Goal: Information Seeking & Learning: Learn about a topic

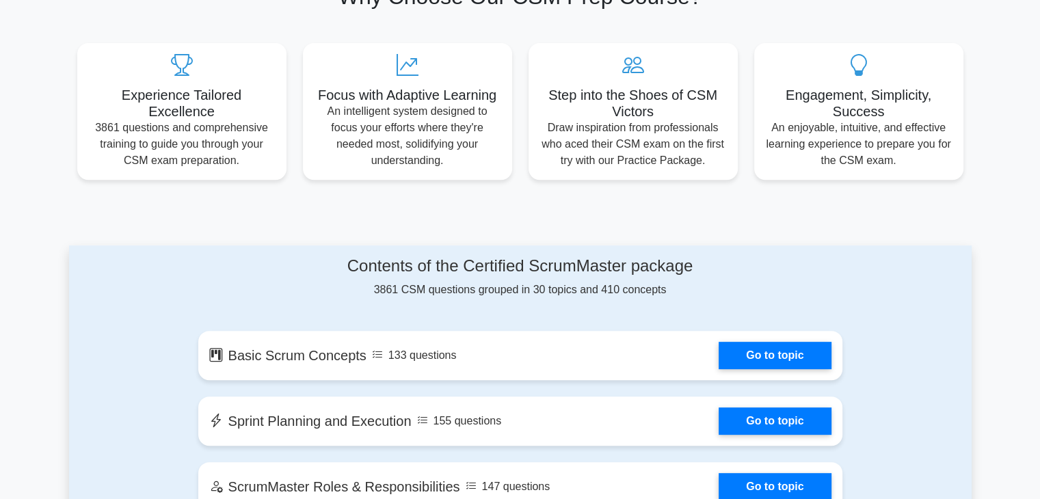
scroll to position [684, 0]
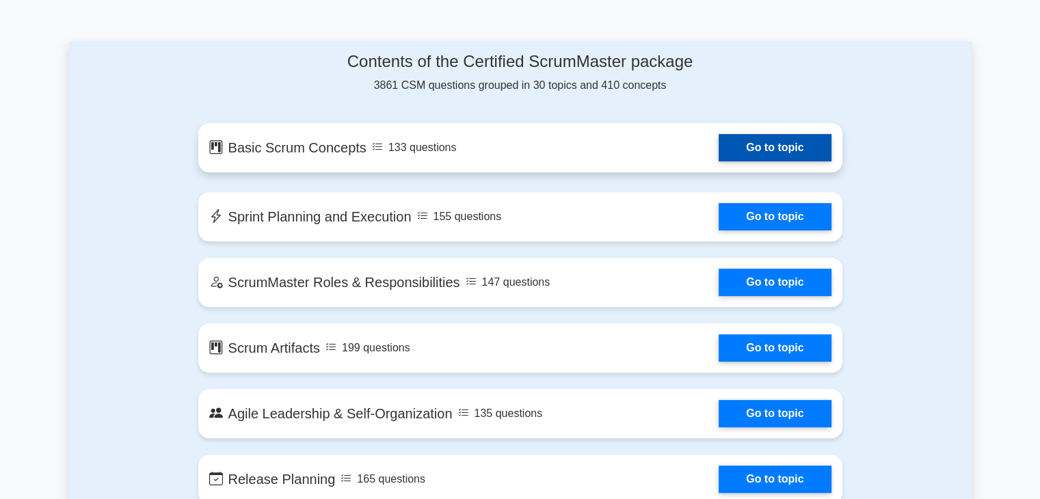
click at [719, 142] on link "Go to topic" at bounding box center [775, 147] width 112 height 27
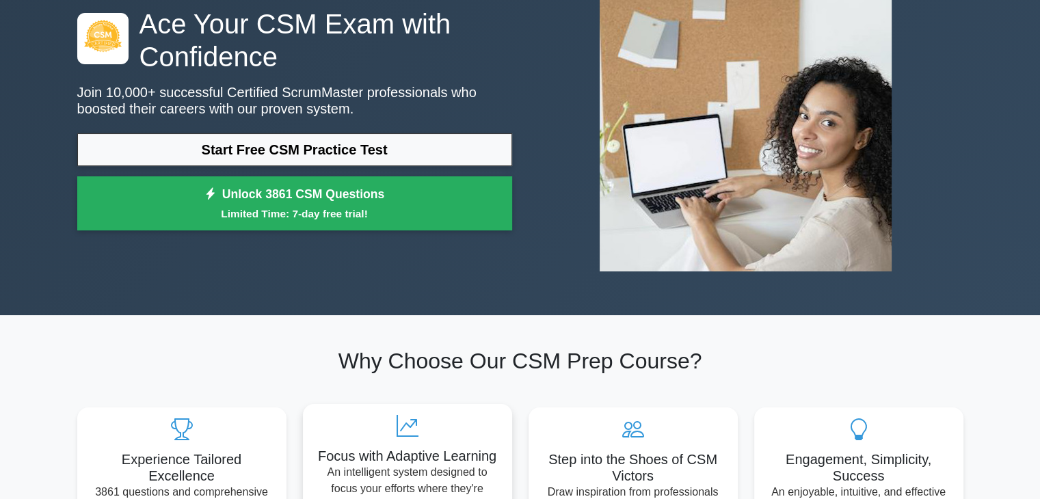
scroll to position [0, 0]
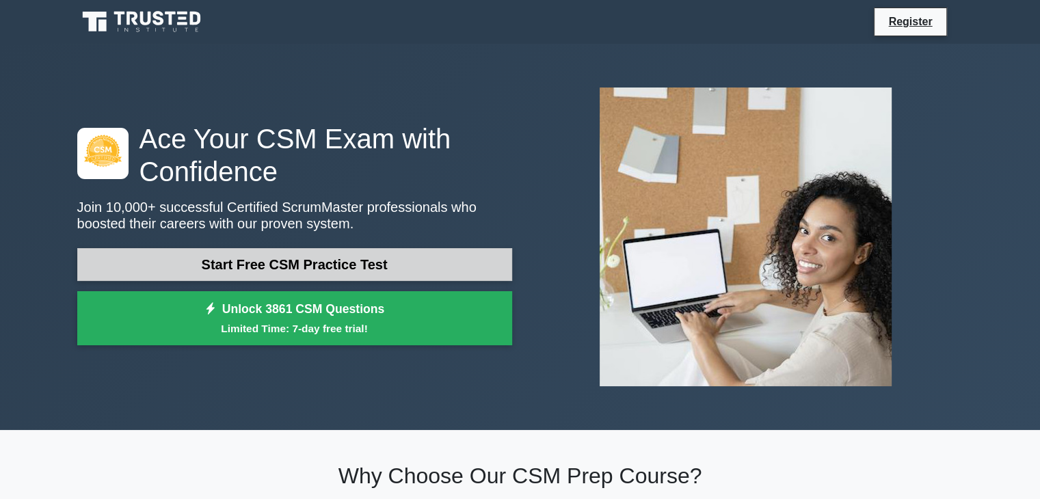
click at [362, 256] on link "Start Free CSM Practice Test" at bounding box center [294, 264] width 435 height 33
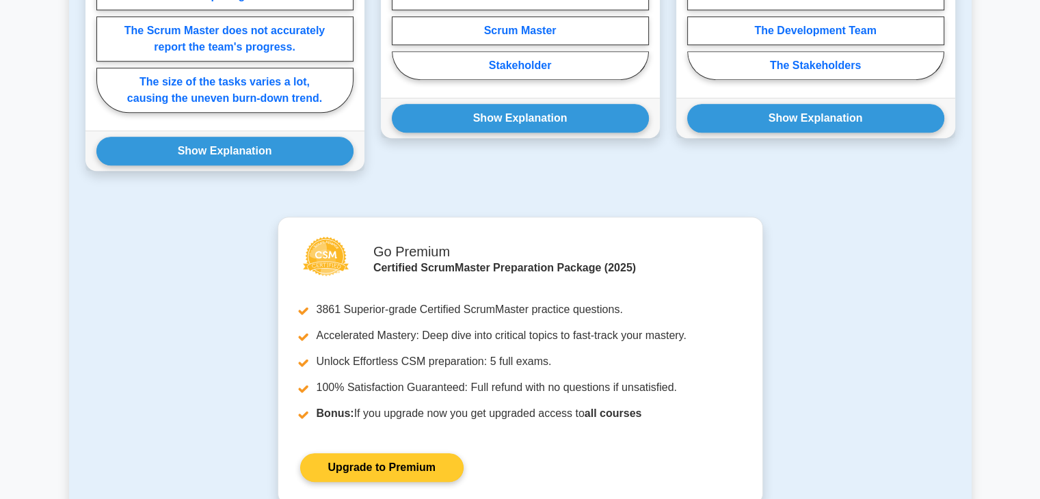
scroll to position [684, 0]
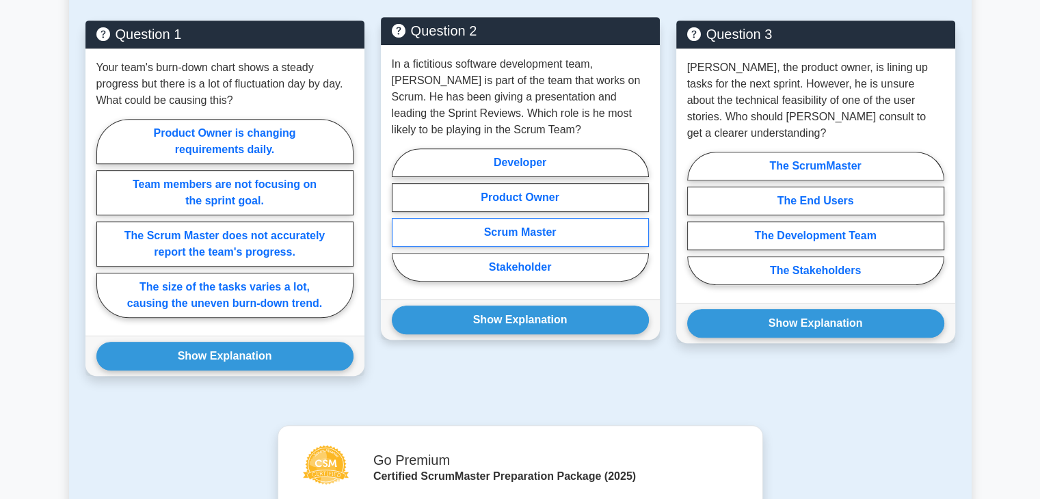
click at [518, 225] on label "Scrum Master" at bounding box center [520, 232] width 257 height 29
click at [401, 224] on input "Scrum Master" at bounding box center [396, 219] width 9 height 9
radio input "true"
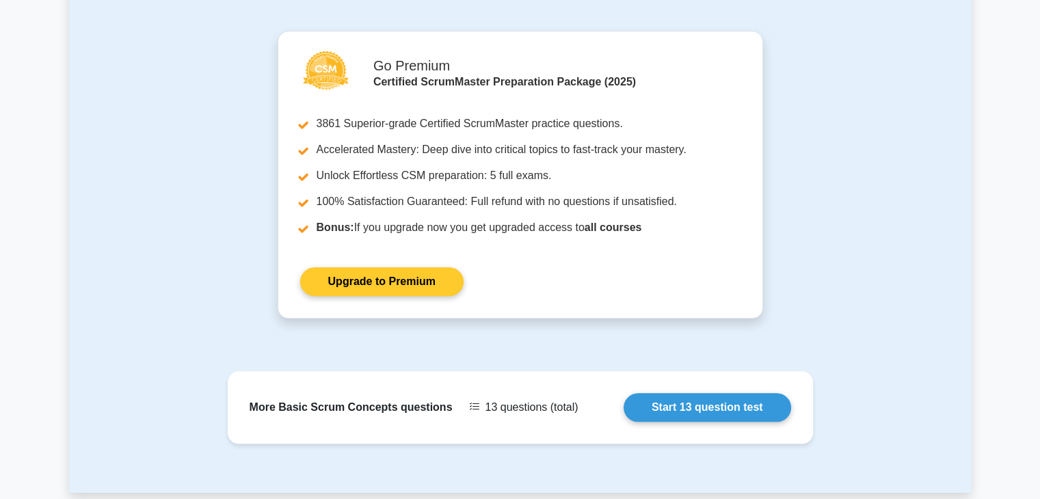
scroll to position [976, 0]
